Goal: Communication & Community: Answer question/provide support

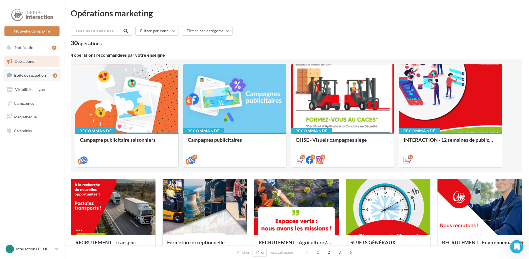
click at [26, 75] on span "Boîte de réception" at bounding box center [30, 75] width 32 height 5
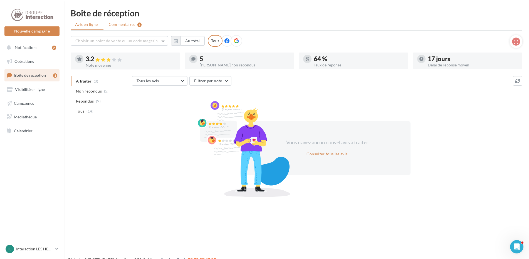
click at [122, 27] on li "Commentaires 1" at bounding box center [125, 24] width 42 height 10
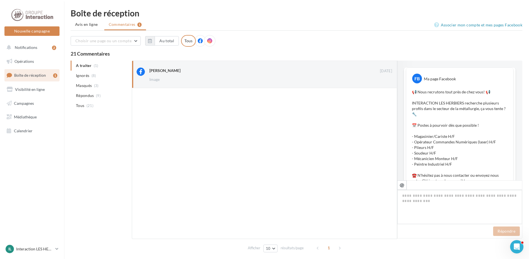
scroll to position [83, 0]
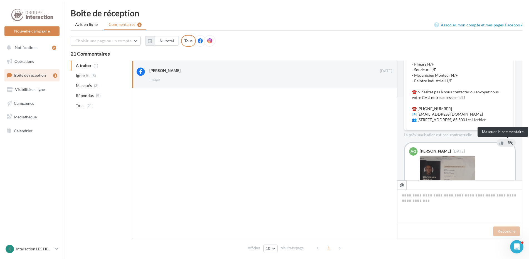
click at [508, 144] on icon at bounding box center [510, 143] width 5 height 4
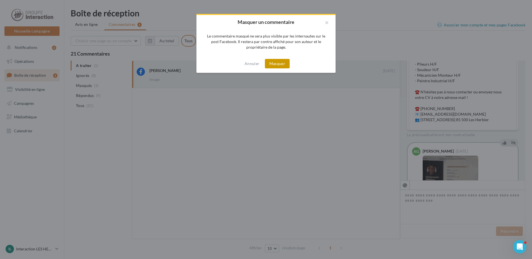
click at [275, 59] on button "Masquer" at bounding box center [277, 63] width 25 height 9
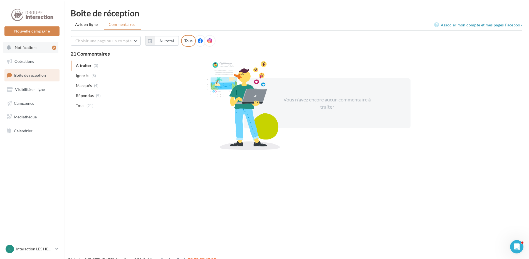
click at [35, 51] on button "Notifications 2" at bounding box center [30, 48] width 55 height 12
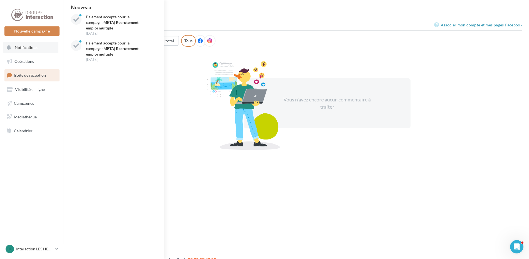
click at [145, 88] on div "Nouveau Paiement accepté pour la campagne META| Recrutement emploi multiple 09 …" at bounding box center [114, 129] width 100 height 259
click at [258, 29] on ul "Avis en ligne Commentaires" at bounding box center [297, 24] width 452 height 11
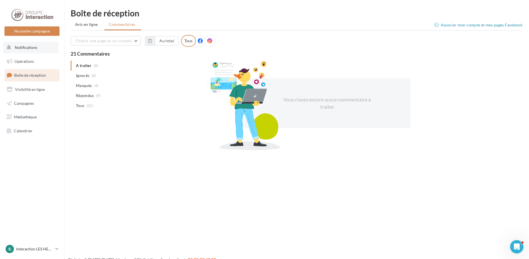
click at [19, 51] on button "Notifications" at bounding box center [30, 48] width 55 height 12
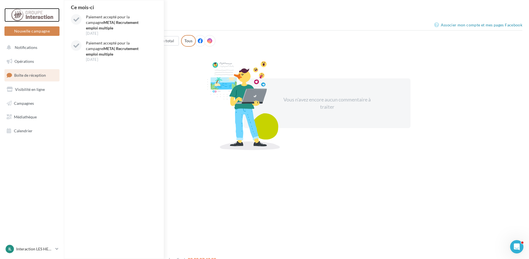
click at [29, 19] on div at bounding box center [32, 15] width 44 height 14
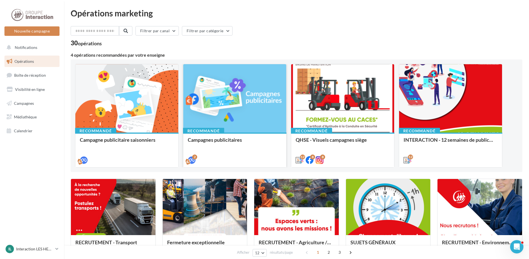
scroll to position [28, 0]
